Goal: Transaction & Acquisition: Purchase product/service

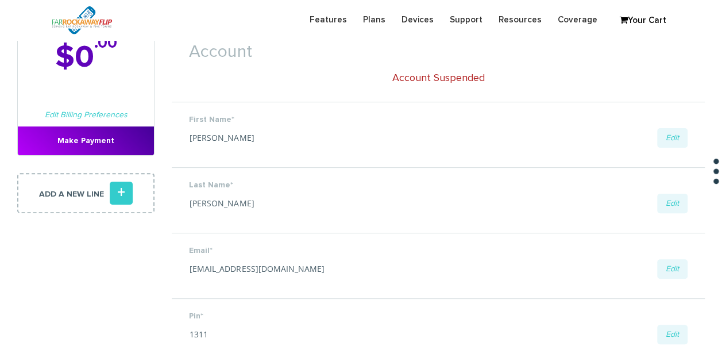
scroll to position [230, 0]
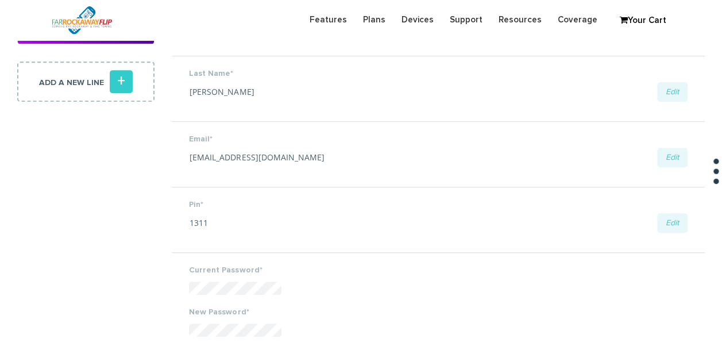
click at [127, 85] on icon "+" at bounding box center [121, 81] width 23 height 23
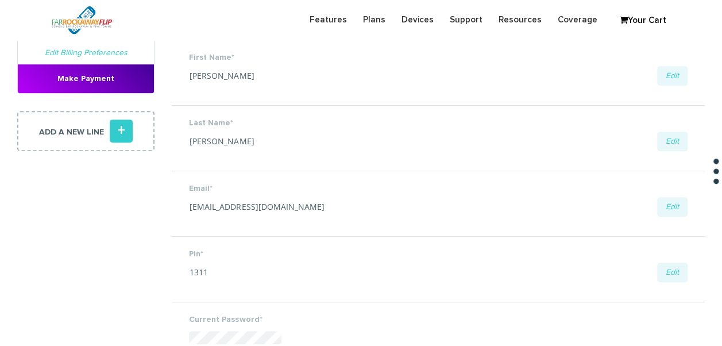
scroll to position [230, 0]
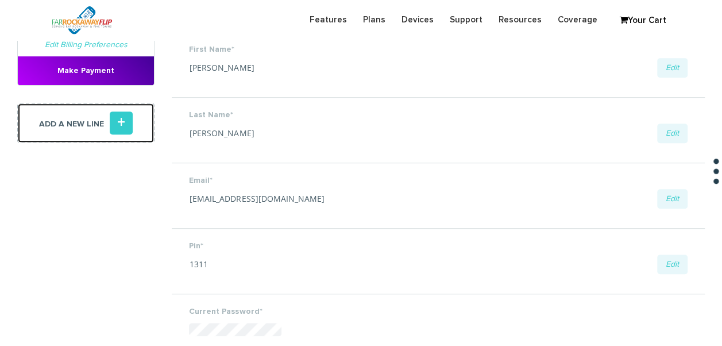
click at [122, 123] on icon "+" at bounding box center [121, 122] width 23 height 23
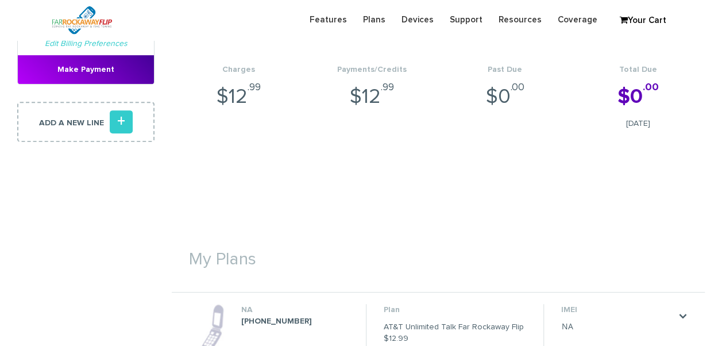
scroll to position [172, 0]
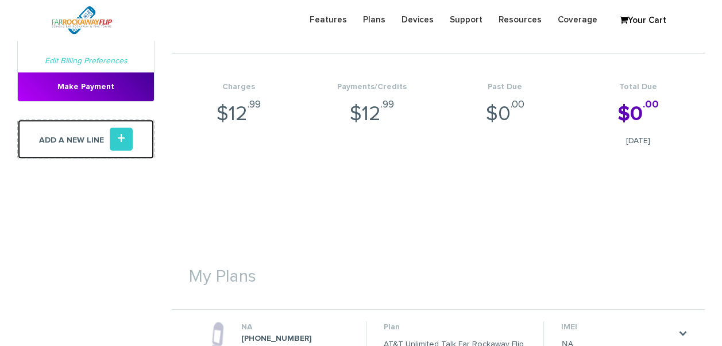
click at [125, 135] on icon "+" at bounding box center [121, 138] width 23 height 23
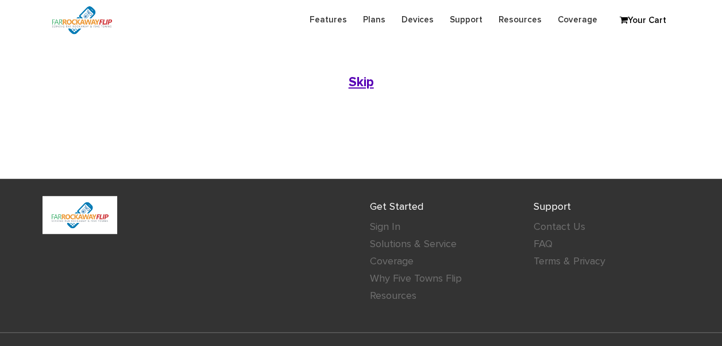
scroll to position [230, 0]
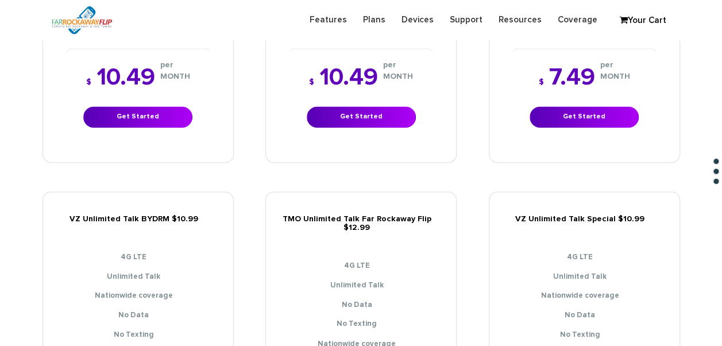
scroll to position [804, 0]
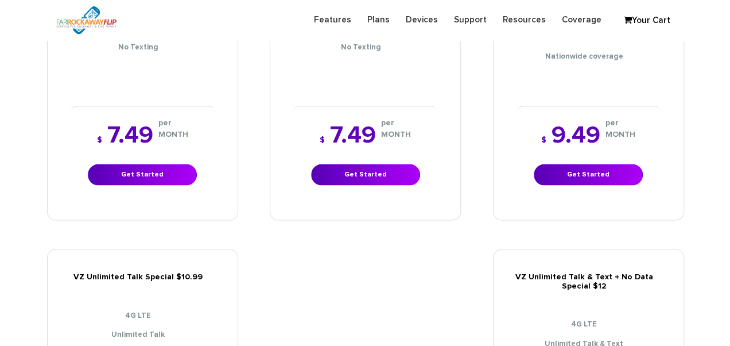
scroll to position [1016, 0]
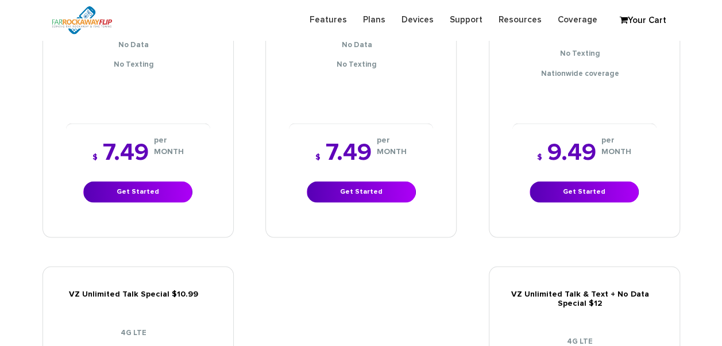
drag, startPoint x: 152, startPoint y: 207, endPoint x: 157, endPoint y: 193, distance: 14.9
click at [152, 207] on div "$ 7.49 per MONTH Get Started" at bounding box center [138, 171] width 144 height 96
click at [158, 191] on link "Get Started" at bounding box center [137, 191] width 109 height 21
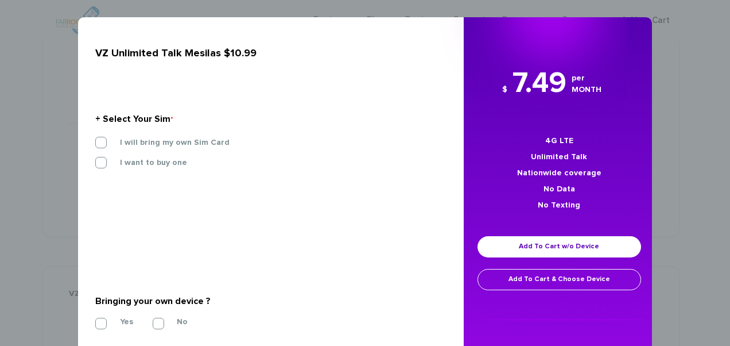
click at [196, 138] on label "I will bring my own Sim Card" at bounding box center [166, 142] width 127 height 10
click at [95, 139] on input "I will bring my own Sim Card" at bounding box center [95, 139] width 0 height 0
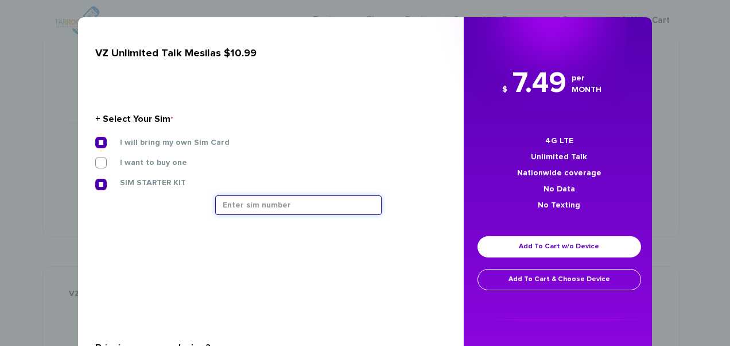
click at [302, 211] on input "text" at bounding box center [298, 205] width 167 height 20
paste input "89148000008465662538"
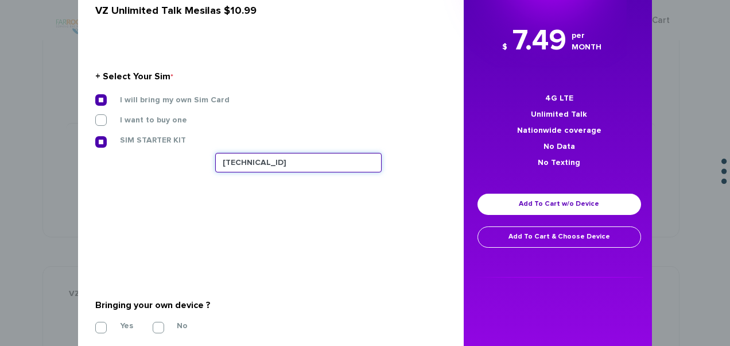
scroll to position [115, 0]
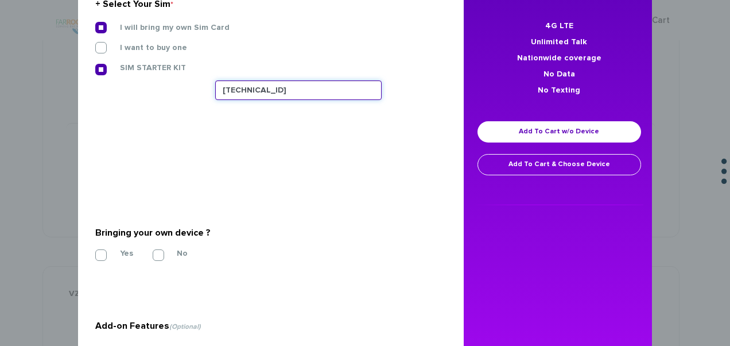
type input "89148000008465662538"
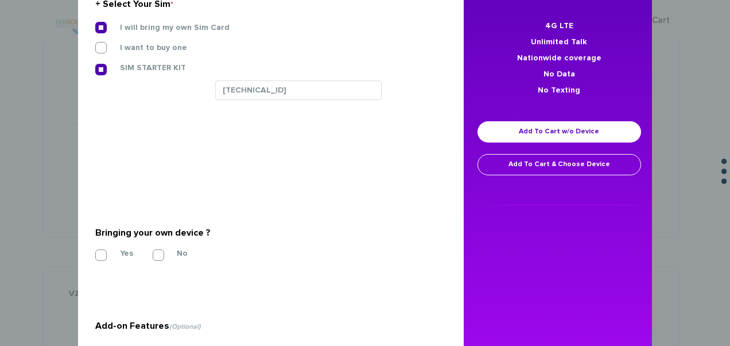
click at [118, 249] on section "Bringing your own device ? * Yes No" at bounding box center [266, 241] width 343 height 93
click at [98, 250] on section "Bringing your own device ? * Yes No" at bounding box center [266, 241] width 343 height 93
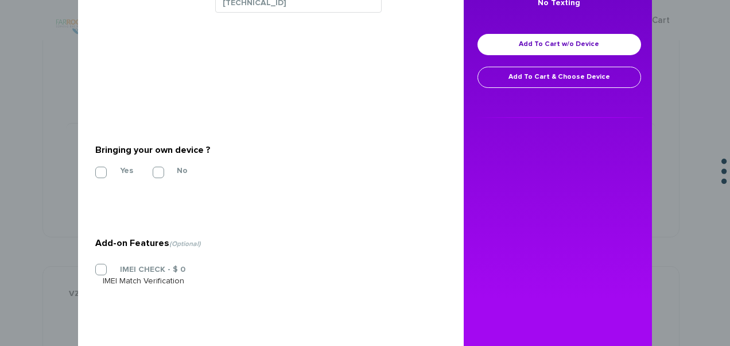
scroll to position [226, 0]
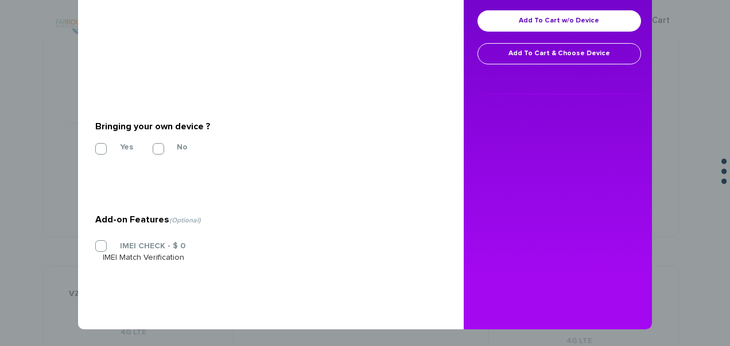
click at [88, 135] on div "VZ Unlimited Talk Mesilas $10.99 + Select Your Sim * I will bring my own Sim Ca…" at bounding box center [266, 60] width 394 height 537
click at [103, 145] on label "Yes" at bounding box center [118, 147] width 30 height 10
click at [95, 145] on input "Yes" at bounding box center [95, 145] width 0 height 0
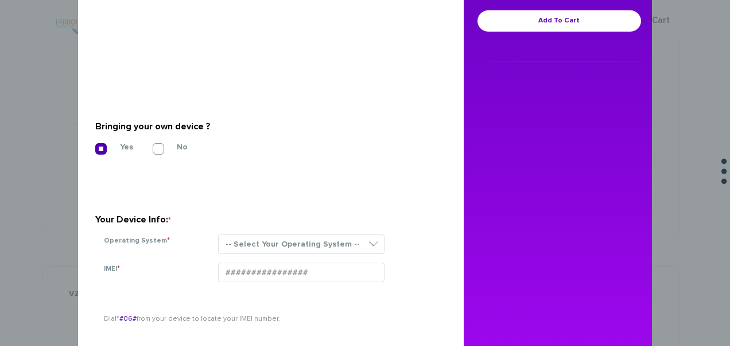
click at [272, 257] on div "-- Select Your Operating System -- ANDROID BLACKBERRY IOS NONE (BASIC PHONE) WI…" at bounding box center [324, 248] width 229 height 28
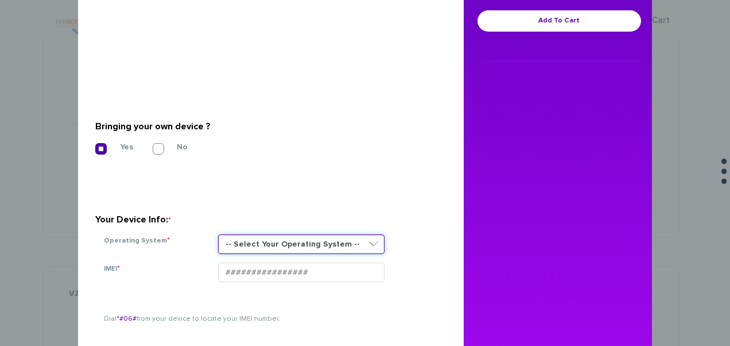
click at [272, 248] on select "-- Select Your Operating System -- ANDROID BLACKBERRY IOS NONE (BASIC PHONE) WI…" at bounding box center [301, 244] width 167 height 20
select select "NONE (BASIC PHONE)"
click at [218, 234] on select "-- Select Your Operating System -- ANDROID BLACKBERRY IOS NONE (BASIC PHONE) WI…" at bounding box center [301, 244] width 167 height 20
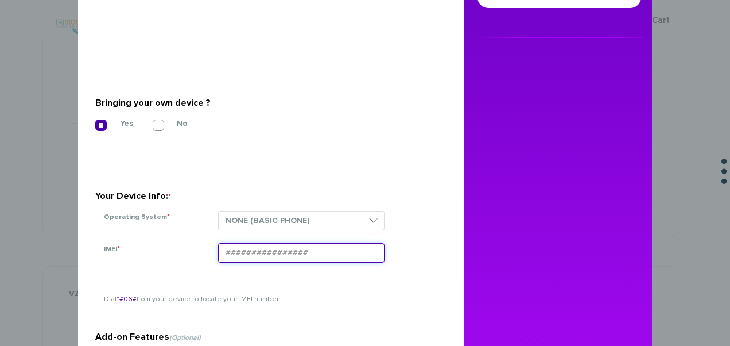
scroll to position [168, 0]
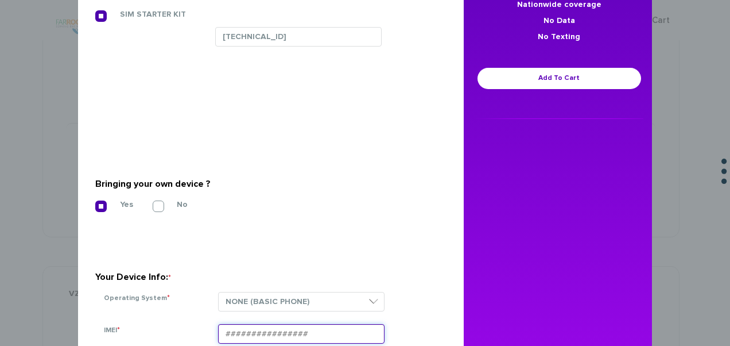
click at [293, 324] on input "IMEI *" at bounding box center [301, 334] width 167 height 20
click at [426, 56] on div "[TECHNICAL_ID]" at bounding box center [327, 43] width 240 height 33
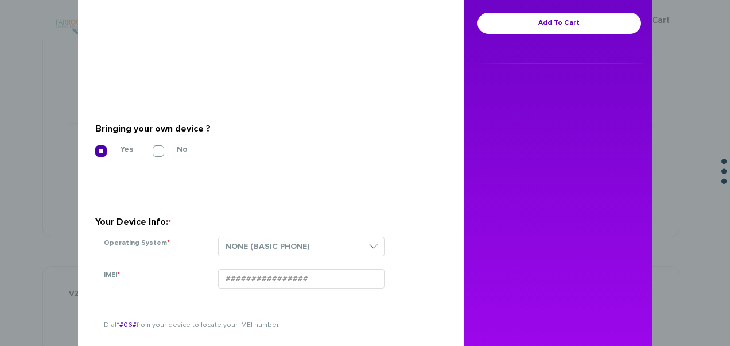
scroll to position [283, 0]
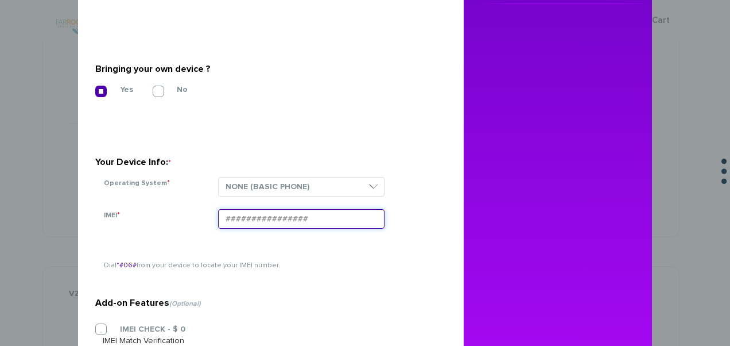
click at [335, 211] on input "IMEI *" at bounding box center [301, 219] width 167 height 20
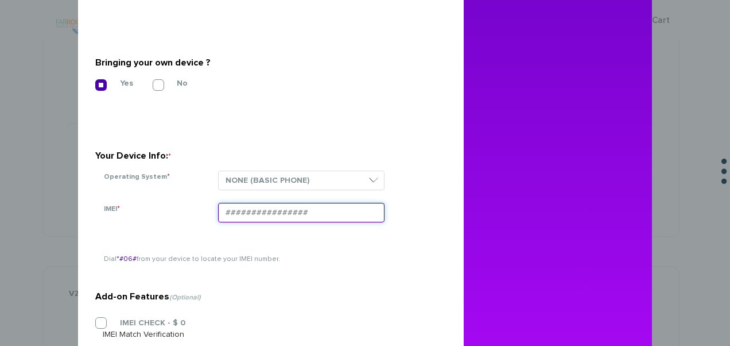
scroll to position [251, 0]
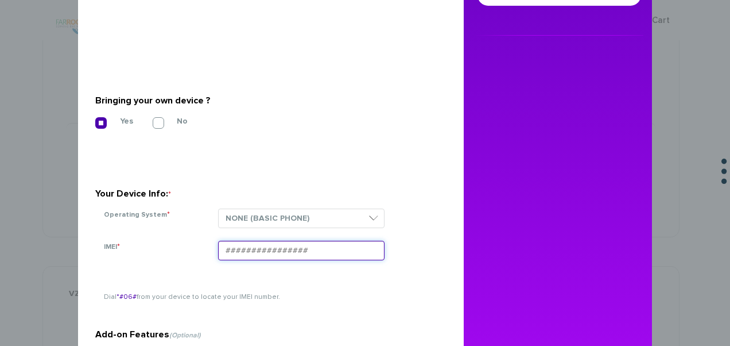
paste input "990006161290027"
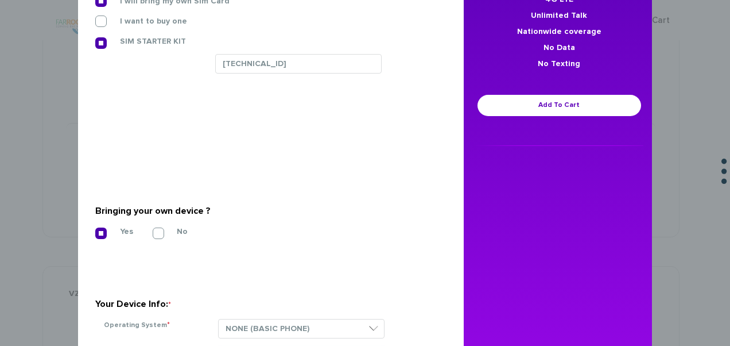
scroll to position [137, 0]
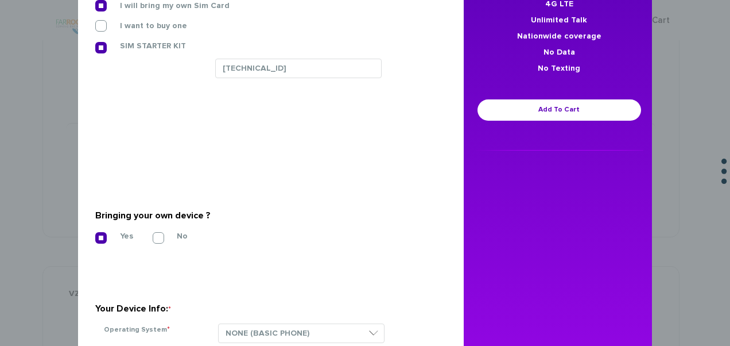
type input "990006161290027"
click at [480, 98] on div "$ 7.49 per MONTH 4G LTE Unlimited Talk Nationwide coverage No Data No Texting A…" at bounding box center [559, 39] width 191 height 225
click at [492, 98] on div "$ 7.49 per MONTH 4G LTE Unlimited Talk Nationwide coverage No Data No Texting A…" at bounding box center [559, 39] width 191 height 225
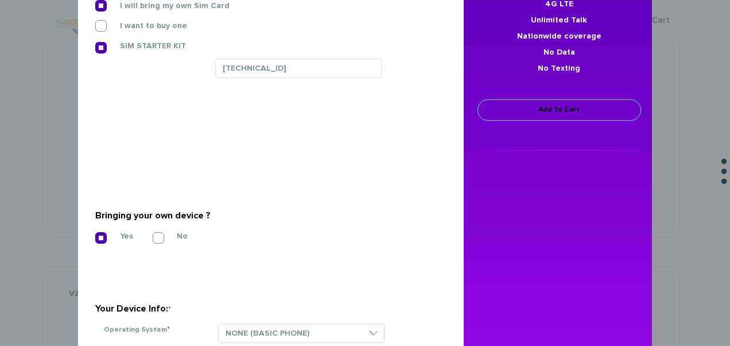
click at [493, 102] on link "Add To Cart" at bounding box center [560, 109] width 164 height 21
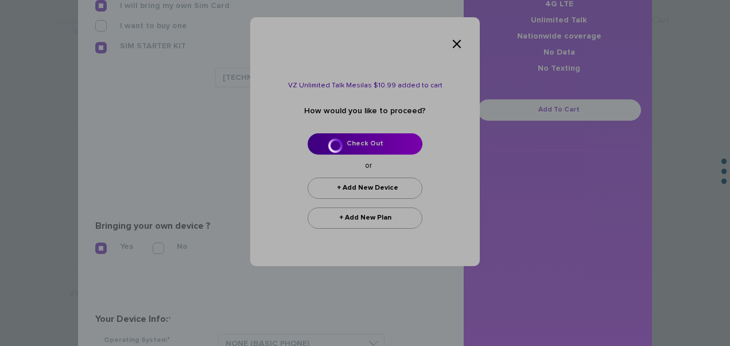
click at [359, 139] on div at bounding box center [365, 173] width 730 height 346
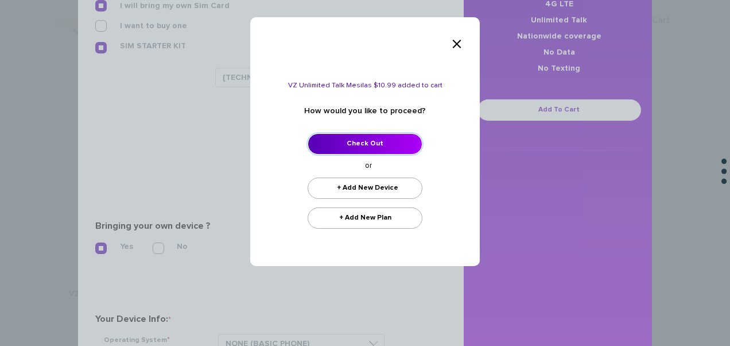
click at [348, 149] on link "Check Out" at bounding box center [365, 143] width 115 height 21
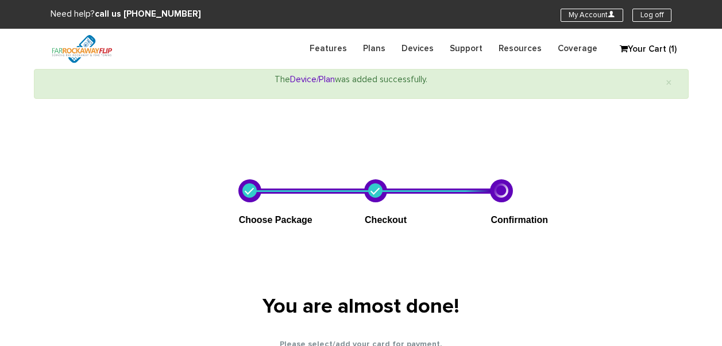
select select "NY"
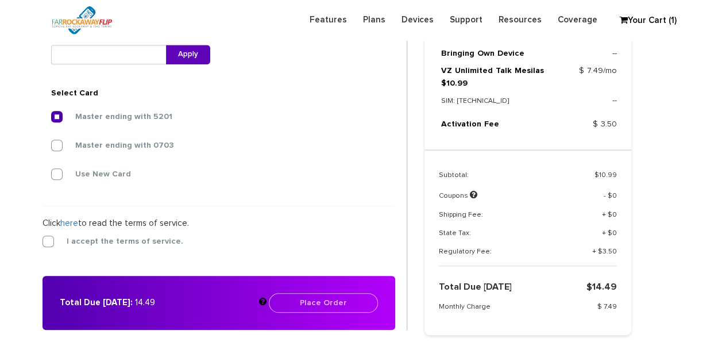
scroll to position [470, 0]
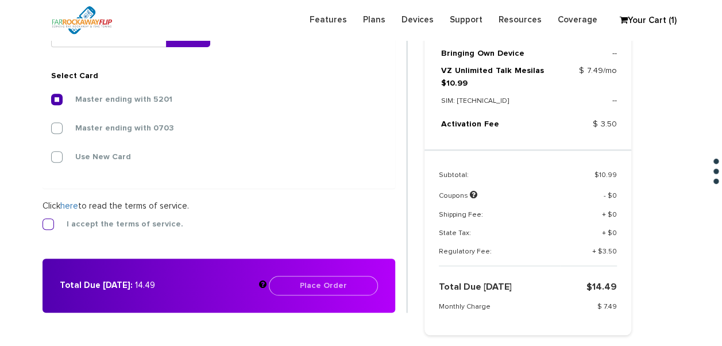
click at [51, 220] on label "I accept the terms of service." at bounding box center [116, 224] width 134 height 10
click at [42, 220] on input "I accept the terms of service." at bounding box center [42, 220] width 0 height 0
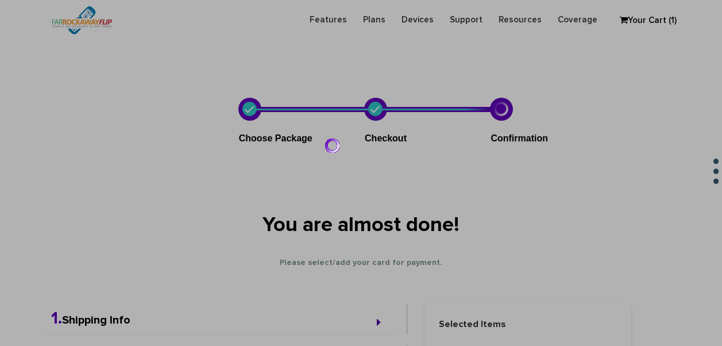
scroll to position [515, 0]
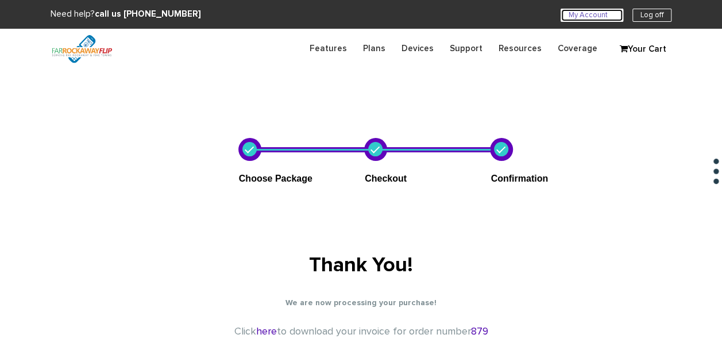
click at [590, 17] on link "My Account U" at bounding box center [591, 15] width 63 height 13
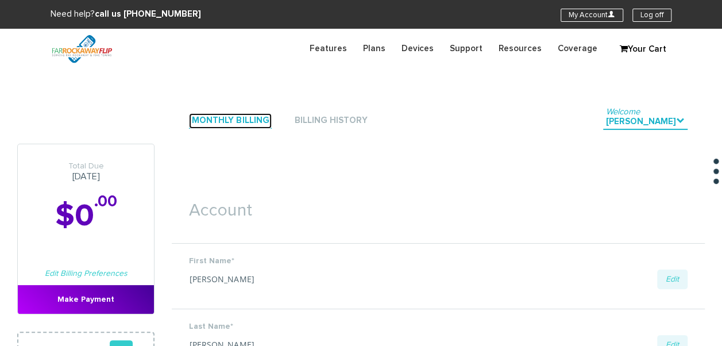
click at [261, 119] on link "Monthly Billing" at bounding box center [230, 121] width 83 height 16
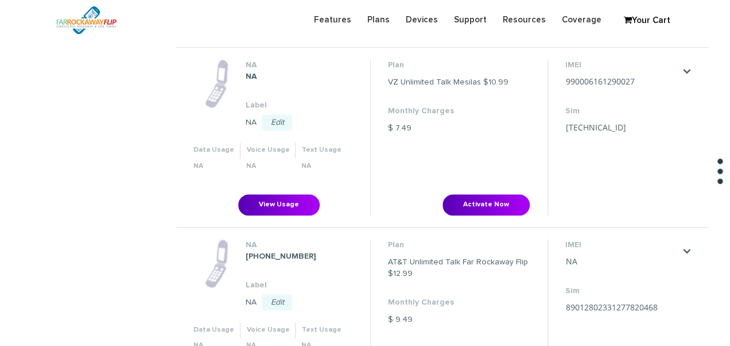
scroll to position [459, 0]
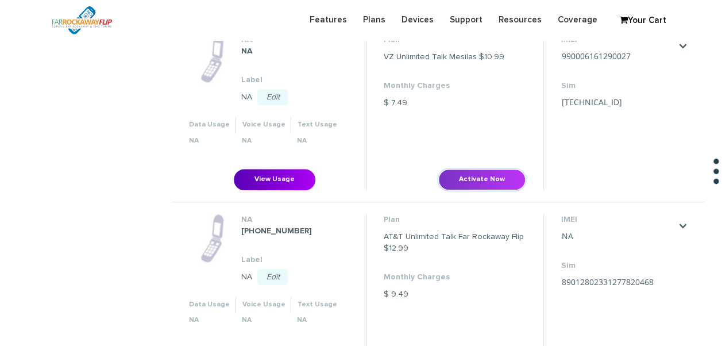
click at [500, 180] on button "Activate Now" at bounding box center [481, 179] width 87 height 21
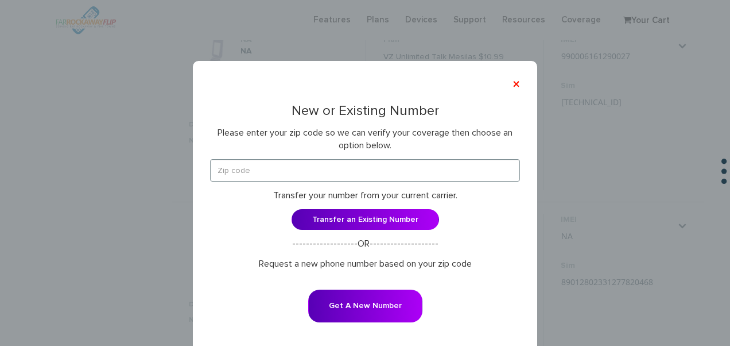
click at [442, 157] on div "New or Existing Number Please enter your zip code so we can verify your coverag…" at bounding box center [365, 220] width 310 height 234
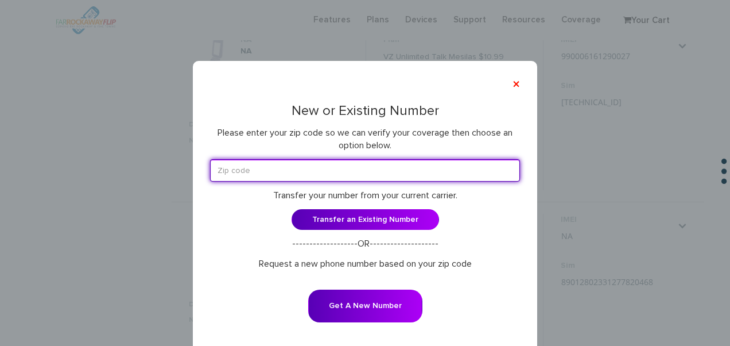
click at [451, 162] on input "text" at bounding box center [365, 170] width 310 height 22
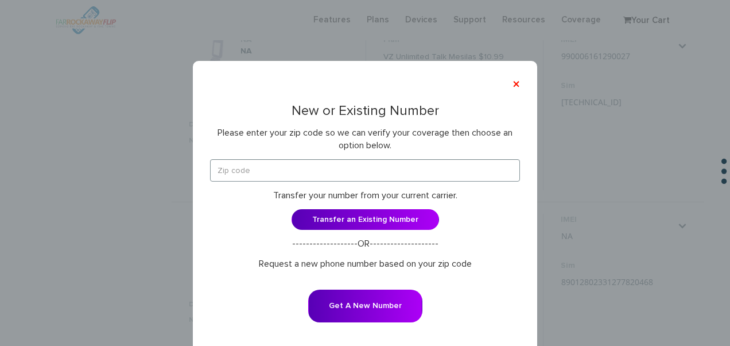
click at [435, 141] on p "Please enter your zip code so we can verify your coverage then choose an option…" at bounding box center [365, 139] width 310 height 26
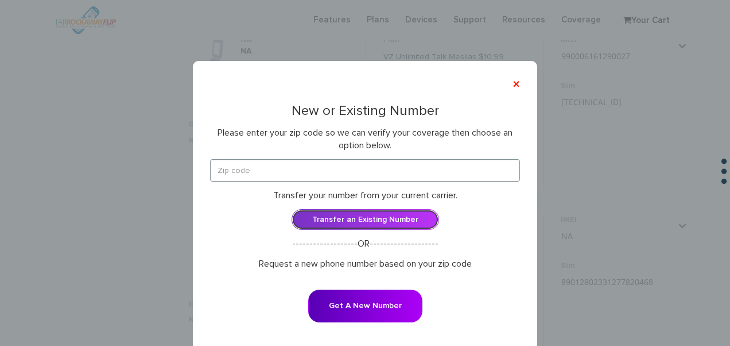
click at [410, 216] on link "Transfer an Existing Number" at bounding box center [366, 219] width 148 height 21
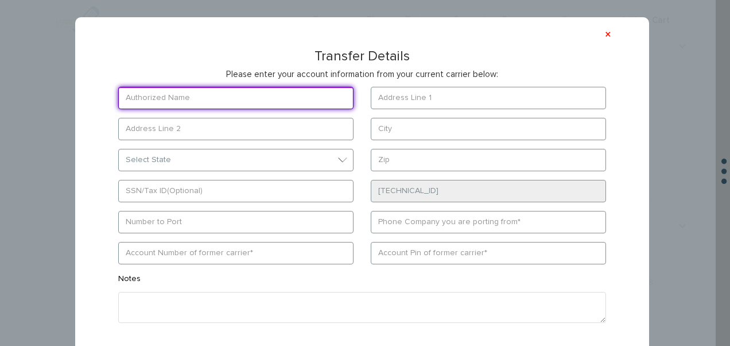
click at [226, 90] on input "text" at bounding box center [235, 98] width 235 height 22
type input "Mindy Ferber"
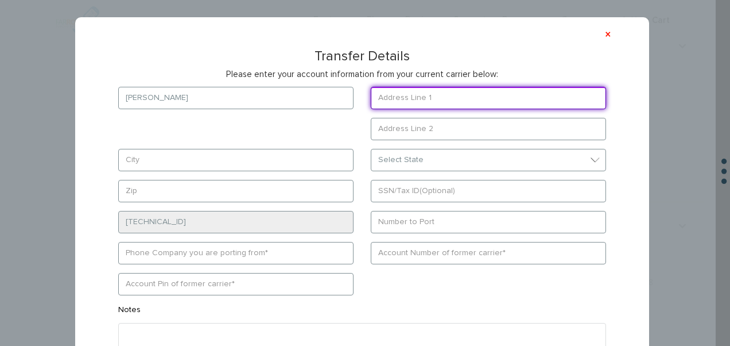
click at [399, 98] on input "text" at bounding box center [488, 98] width 235 height 22
type input "772 east 8th st"
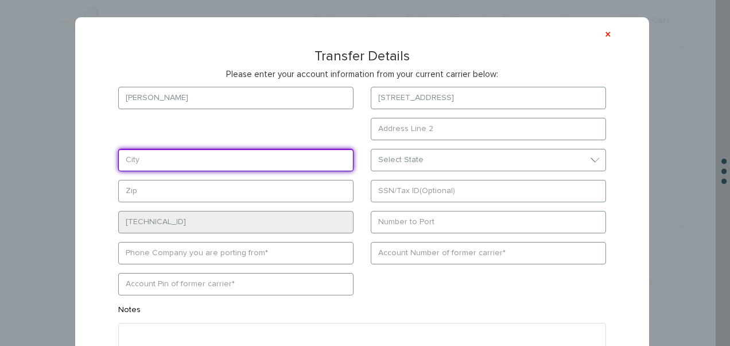
type input "brooklyn"
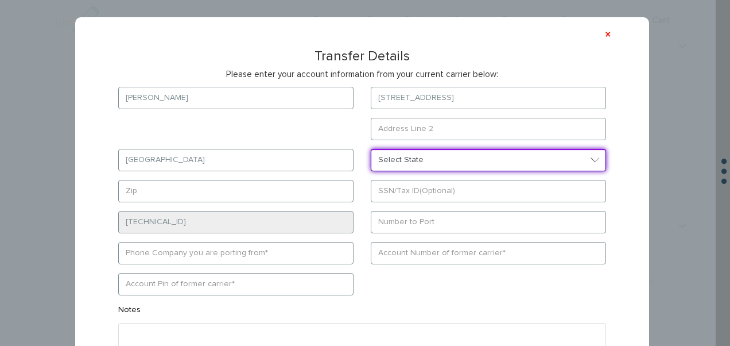
select select "NY"
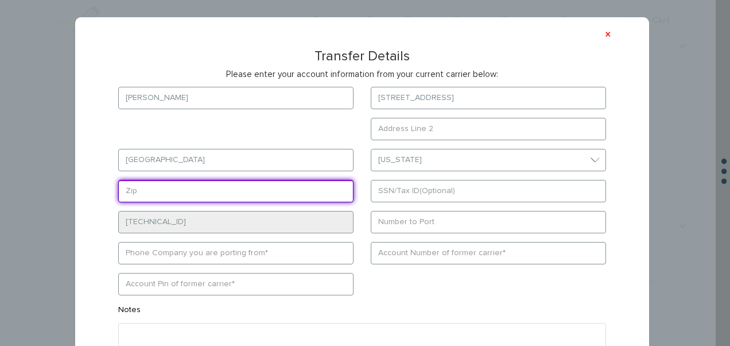
type input "11230"
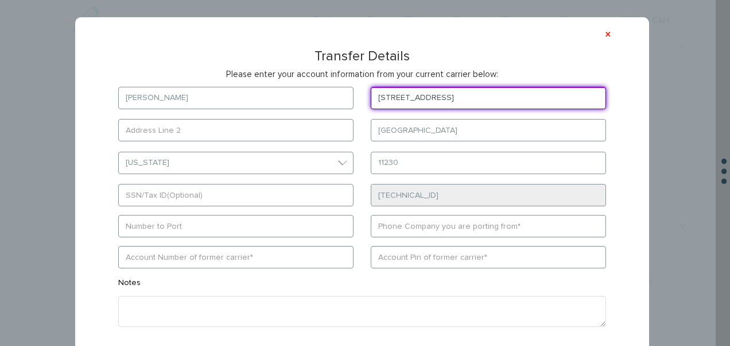
type input "772 e 8th st"
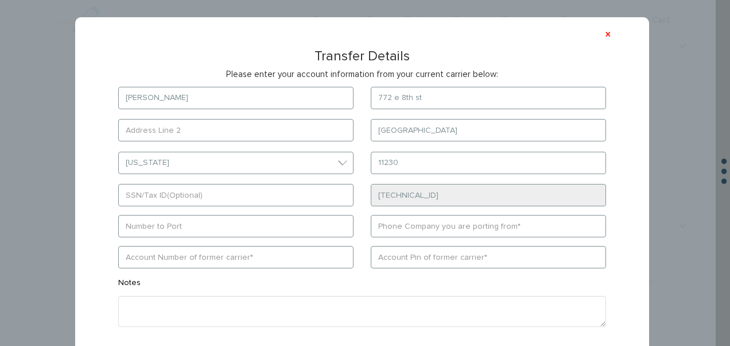
click at [329, 212] on form "Mindy Ferber 772 e 8th st brooklyn Select State District of Columbia Alabama Al…" at bounding box center [362, 232] width 523 height 291
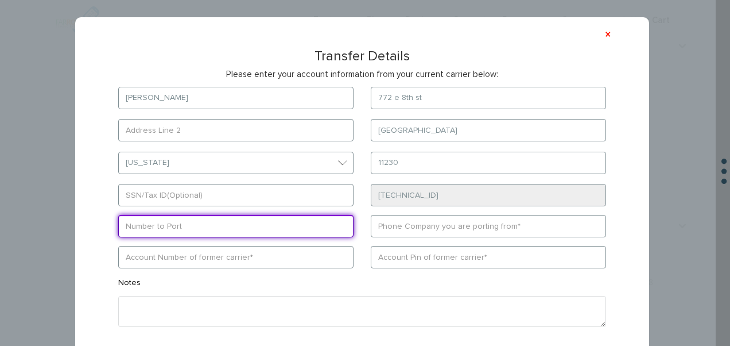
drag, startPoint x: 320, startPoint y: 220, endPoint x: 378, endPoint y: 188, distance: 65.8
click at [320, 220] on input "text" at bounding box center [235, 226] width 235 height 22
paste input "9296926282"
type input "9296926282"
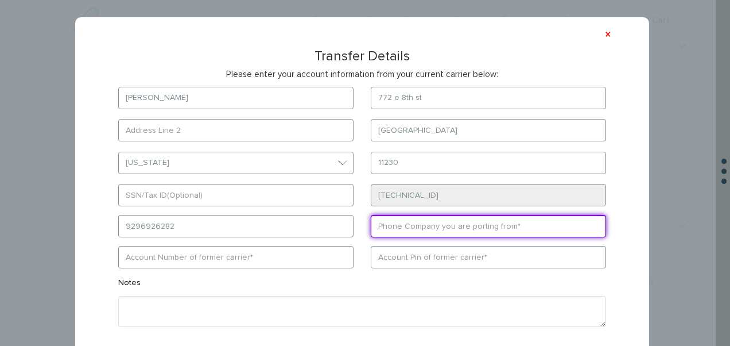
click at [394, 226] on input "text" at bounding box center [488, 226] width 235 height 22
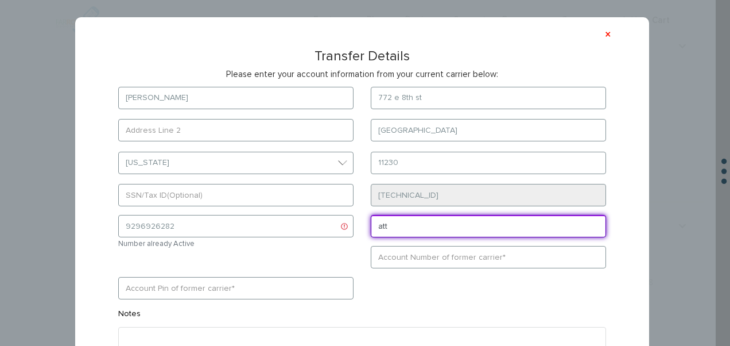
type input "ATT"
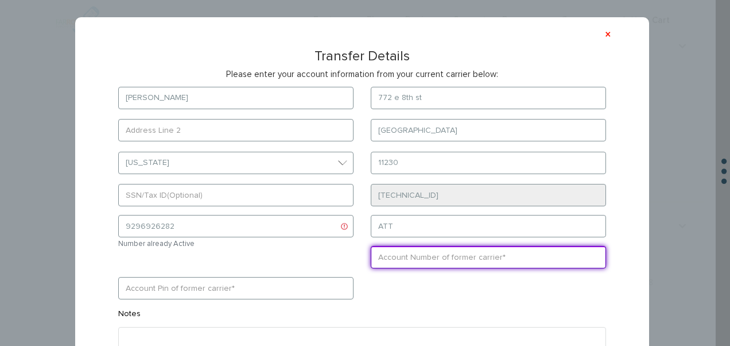
click at [406, 262] on input "text" at bounding box center [488, 257] width 235 height 22
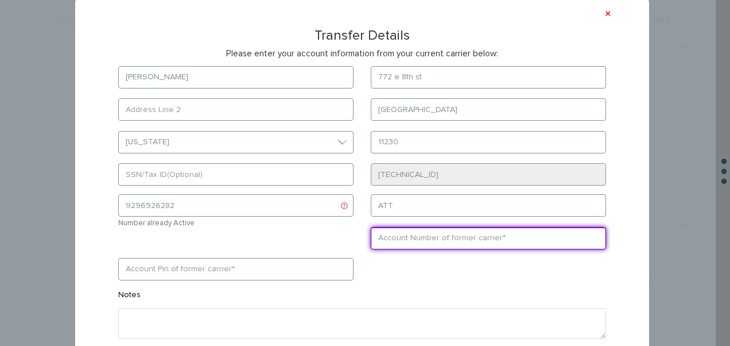
scroll to position [112, 0]
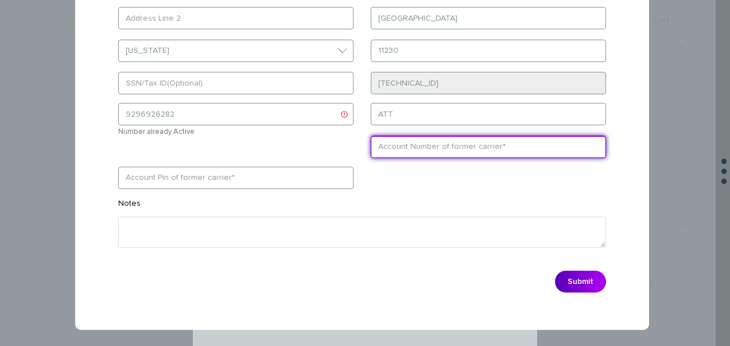
paste input "512221495895"
type input "512221495895"
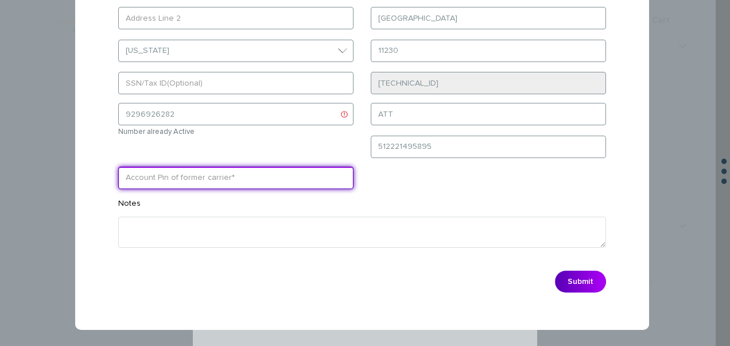
click at [299, 168] on input "text" at bounding box center [235, 178] width 235 height 22
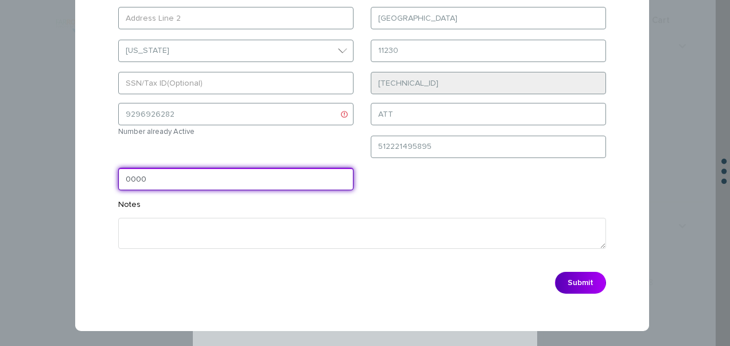
type input "0000"
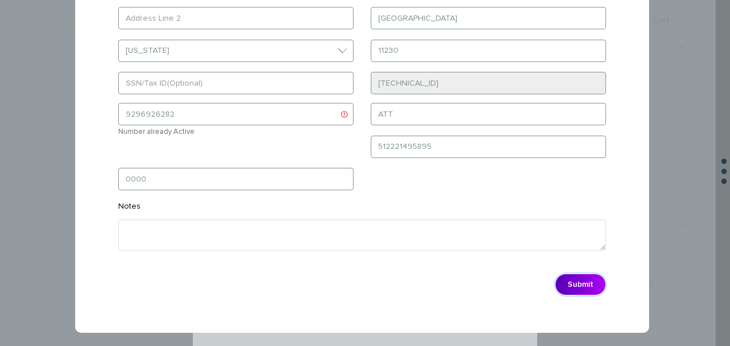
click at [594, 285] on button "Submit" at bounding box center [580, 284] width 51 height 22
click at [582, 273] on button "Submit" at bounding box center [580, 284] width 51 height 22
click at [581, 273] on button "Submit" at bounding box center [580, 284] width 51 height 22
click at [578, 273] on button "Submit" at bounding box center [580, 284] width 51 height 22
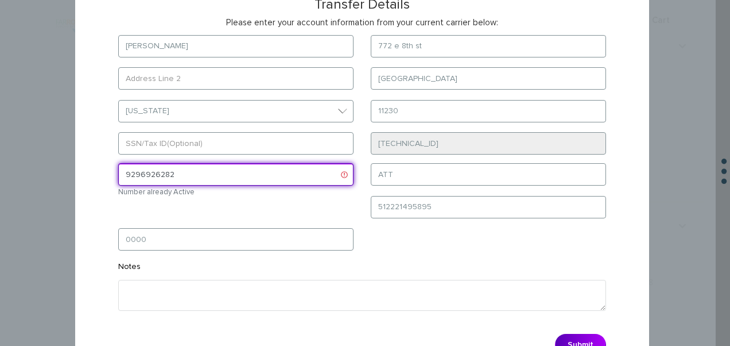
scroll to position [0, 0]
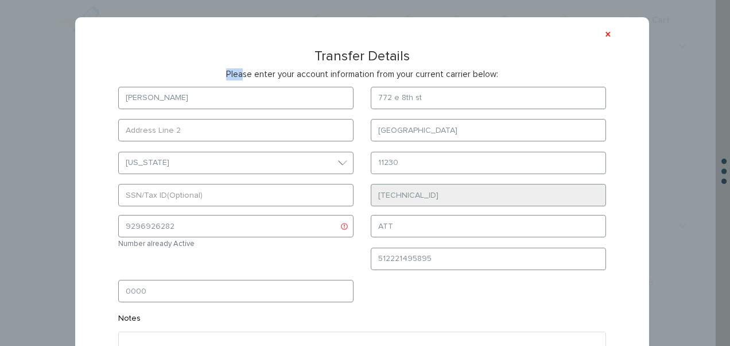
drag, startPoint x: 240, startPoint y: 83, endPoint x: 84, endPoint y: 71, distance: 156.6
click at [84, 71] on div "× Transfer Details Please enter your account information from your current carr…" at bounding box center [362, 230] width 574 height 427
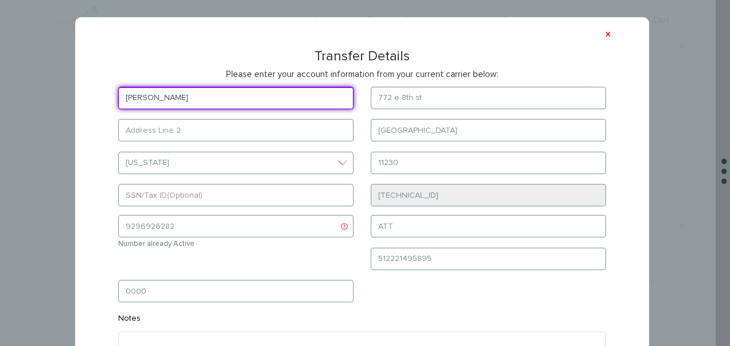
drag, startPoint x: 84, startPoint y: 71, endPoint x: 179, endPoint y: 92, distance: 97.5
click at [179, 92] on input "[PERSON_NAME]" at bounding box center [235, 98] width 235 height 22
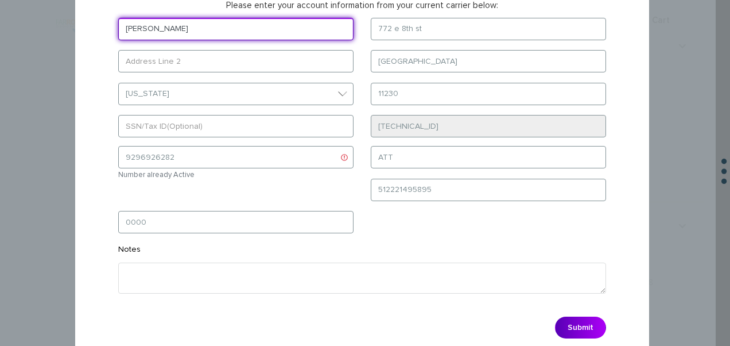
scroll to position [115, 0]
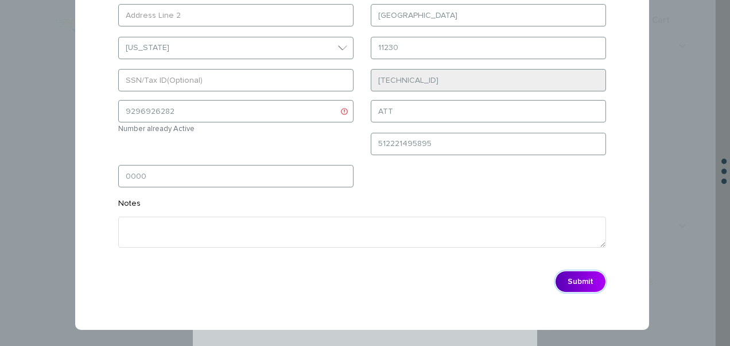
click at [563, 271] on button "Submit" at bounding box center [580, 281] width 51 height 22
click at [574, 277] on button "Submit" at bounding box center [580, 281] width 51 height 22
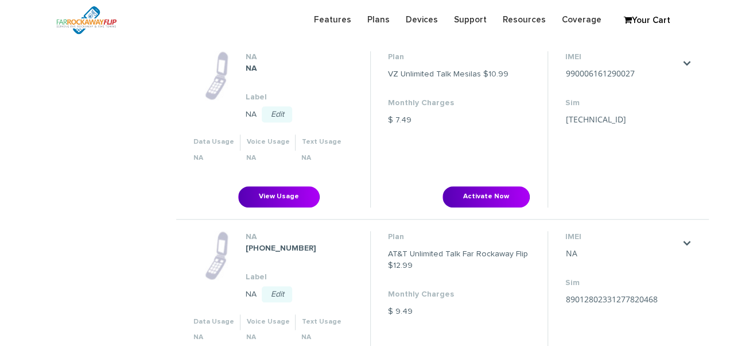
scroll to position [385, 0]
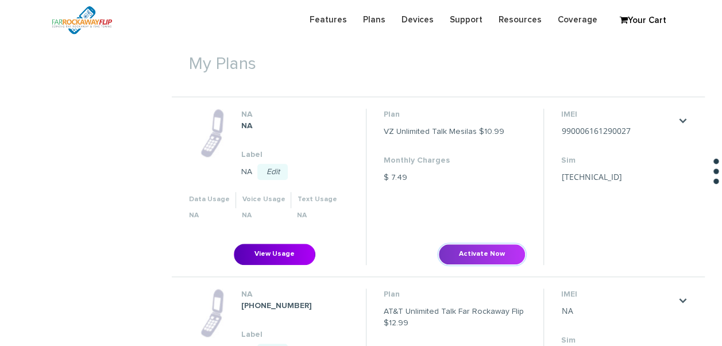
click at [492, 260] on button "Activate Now" at bounding box center [481, 253] width 87 height 21
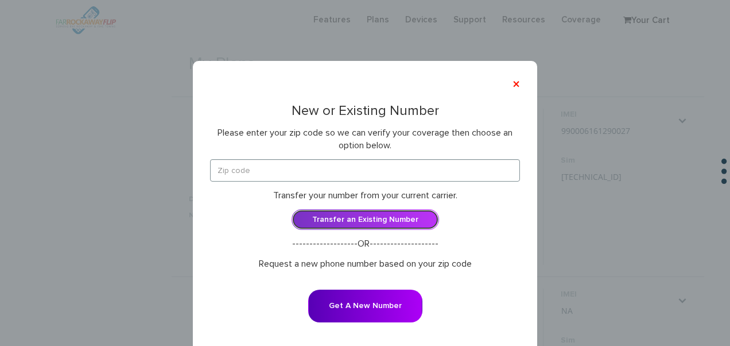
click at [363, 223] on link "Transfer an Existing Number" at bounding box center [366, 219] width 148 height 21
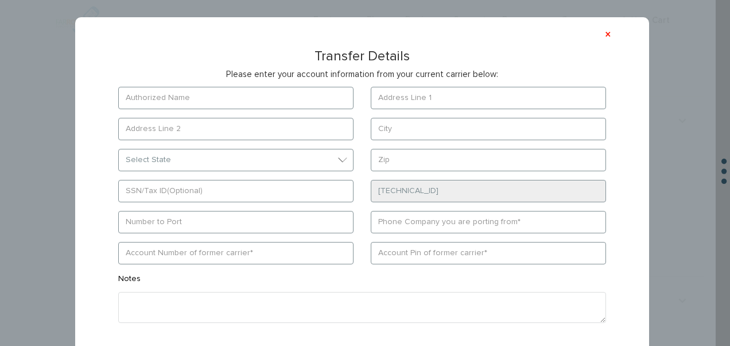
click at [212, 67] on div "× Transfer Details Please enter your account information from your current carr…" at bounding box center [362, 211] width 540 height 342
click at [212, 86] on div "× Transfer Details Please enter your account information from your current carr…" at bounding box center [362, 211] width 540 height 342
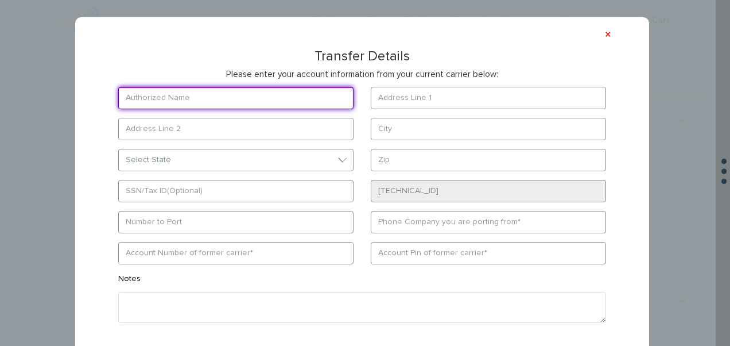
click at [214, 91] on input "text" at bounding box center [235, 98] width 235 height 22
type input "[PERSON_NAME]"
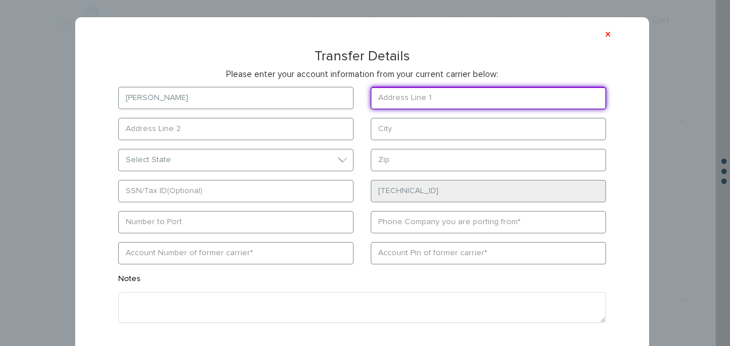
type input "772 e 8th st"
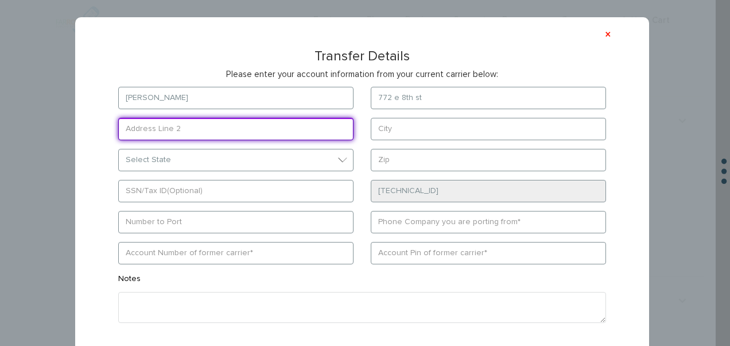
type input "[GEOGRAPHIC_DATA]"
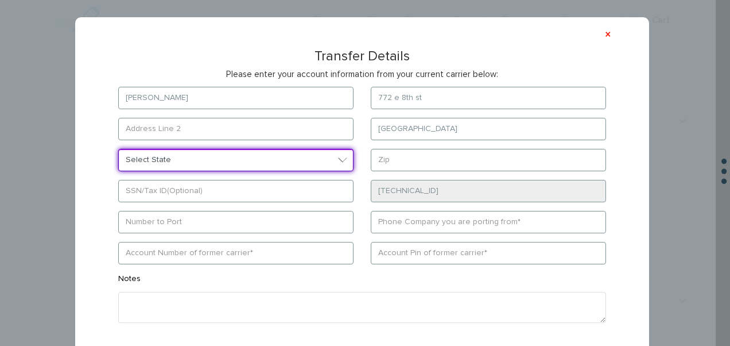
select select "NY"
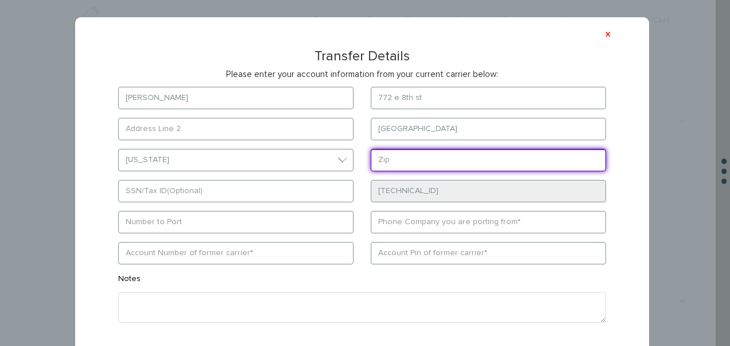
type input "11230"
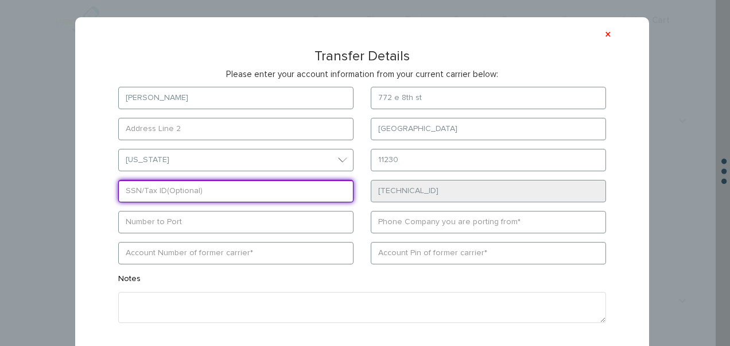
type input "9296926282"
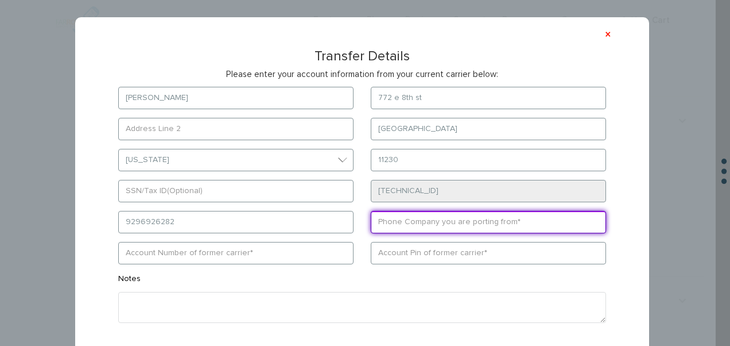
type input "ATT"
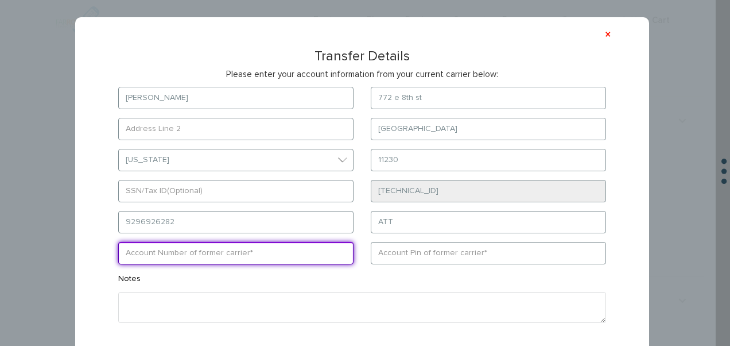
type input "512221495895"
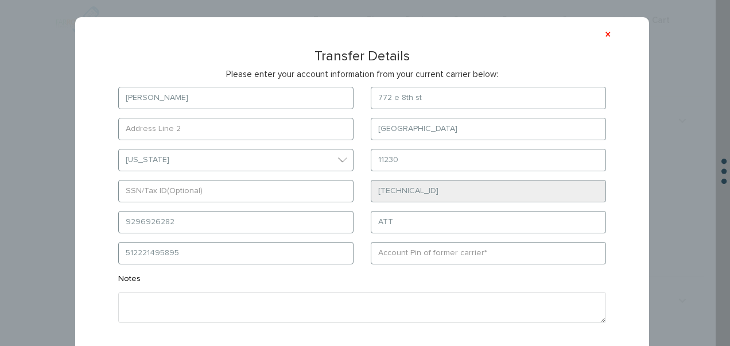
type input "0000"
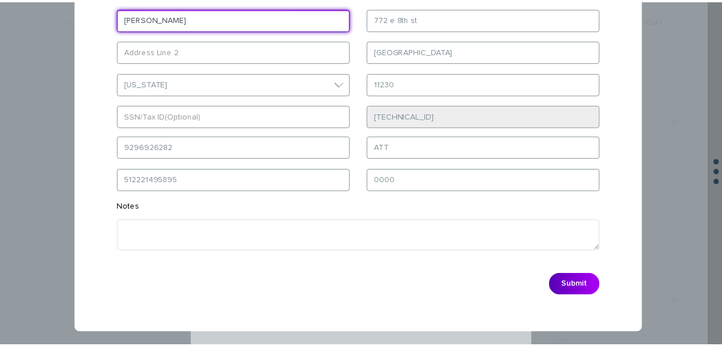
scroll to position [83, 0]
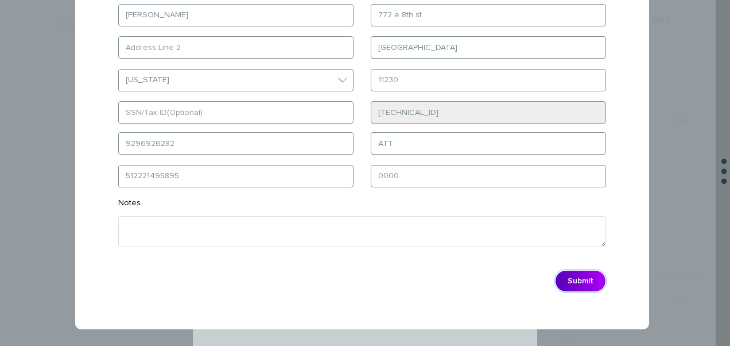
click at [585, 280] on button "Submit" at bounding box center [580, 281] width 51 height 22
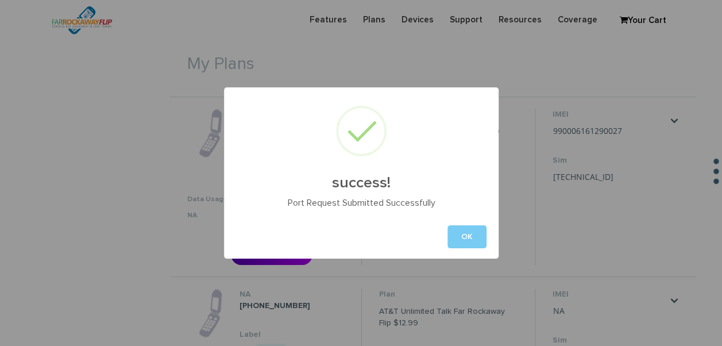
click at [471, 245] on button "OK" at bounding box center [466, 236] width 39 height 23
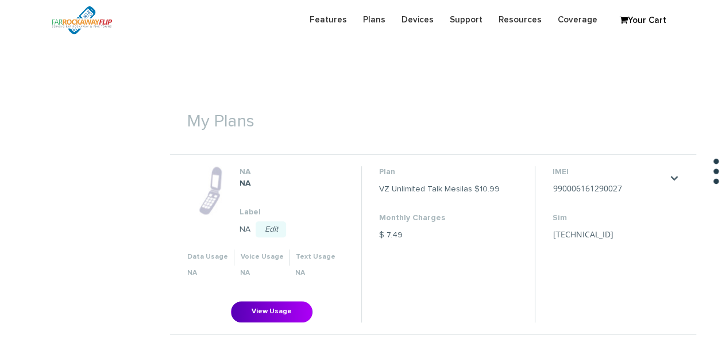
scroll to position [270, 0]
